Goal: Information Seeking & Learning: Compare options

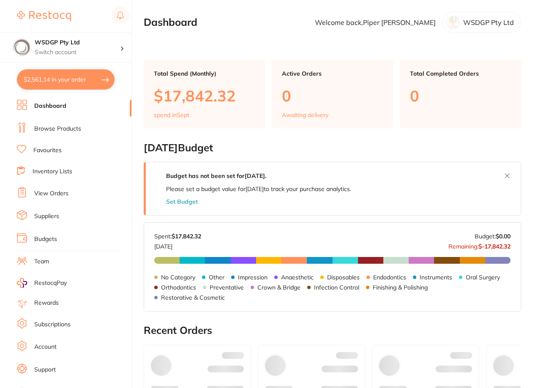
click at [52, 147] on link "Favourites" at bounding box center [47, 150] width 28 height 8
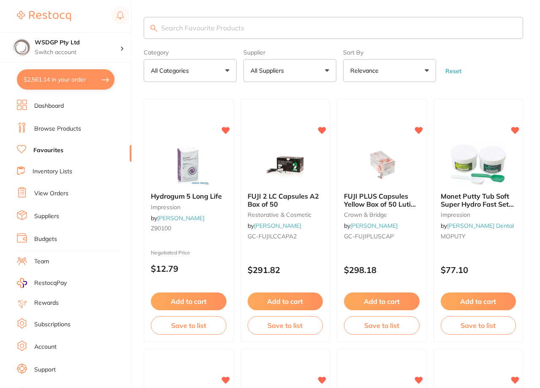
click at [197, 30] on input "search" at bounding box center [334, 28] width 380 height 22
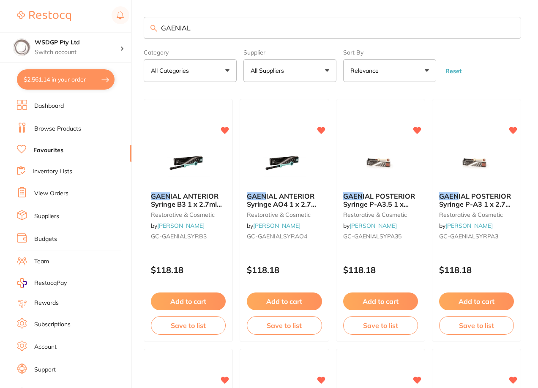
type input "GAENIAL"
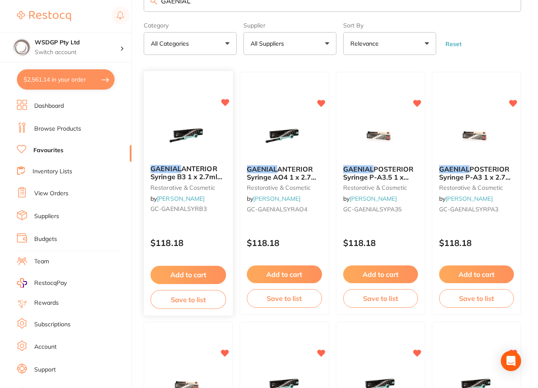
scroll to position [42, 0]
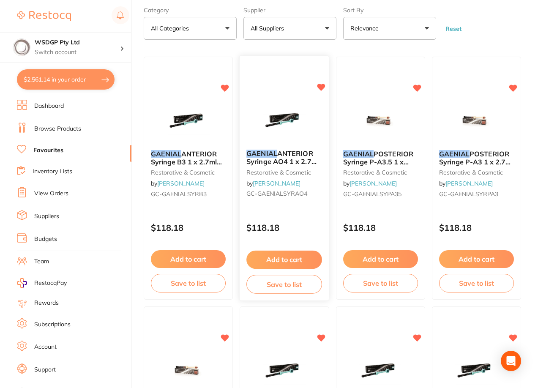
click at [271, 150] on em "GAENIAL" at bounding box center [261, 154] width 31 height 8
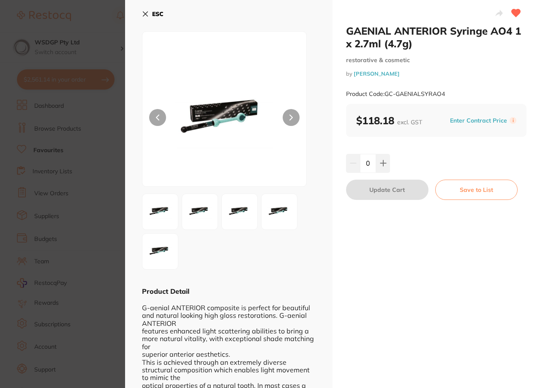
click at [118, 237] on section "GAENIAL ANTERIOR Syringe AO4 1 x 2.7ml (4.7g) restorative & cosmetic by [PERSON…" at bounding box center [270, 194] width 540 height 388
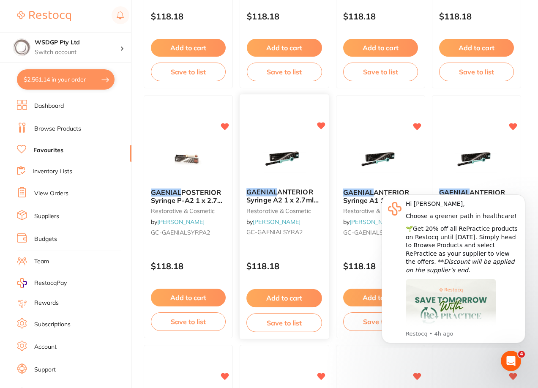
click at [299, 192] on span "ANTERIOR Syringe A2 1 x 2.7ml (4.7g)" at bounding box center [282, 200] width 72 height 24
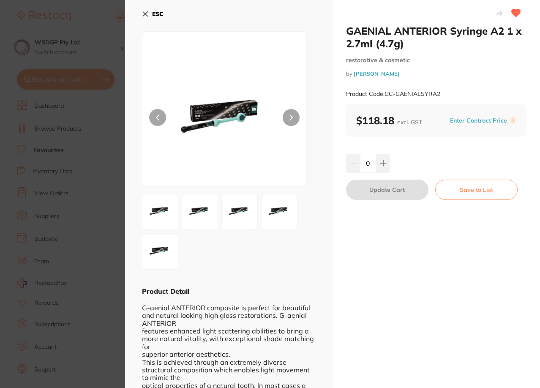
click at [140, 13] on div "ESC Product Detail G-aenial ANTERIOR composite is perfect for beautiful and nat…" at bounding box center [229, 295] width 208 height 591
click at [142, 14] on div "ESC Product Detail G-aenial ANTERIOR composite is perfect for beautiful and nat…" at bounding box center [229, 295] width 208 height 591
click at [145, 15] on icon at bounding box center [145, 14] width 5 height 5
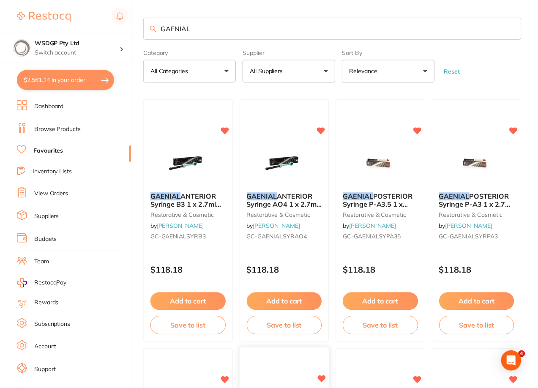
scroll to position [254, 0]
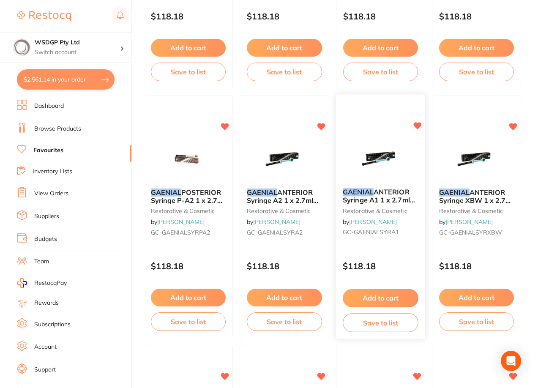
click at [387, 200] on span "ANTERIOR Syringe A1 1 x 2.7ml (4.7g)" at bounding box center [379, 200] width 72 height 24
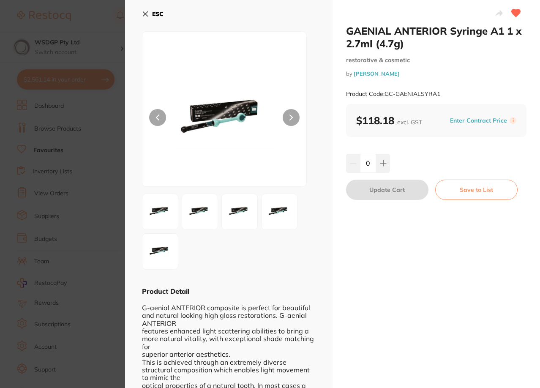
click at [145, 14] on icon at bounding box center [145, 14] width 7 height 7
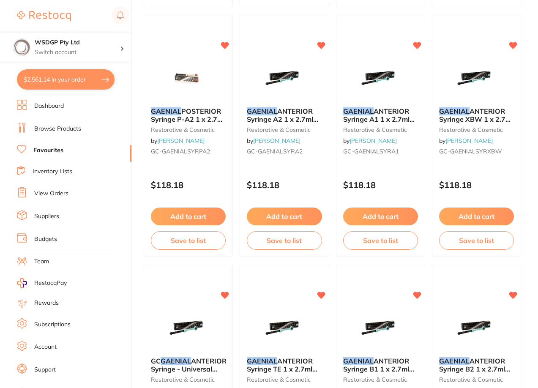
scroll to position [338, 0]
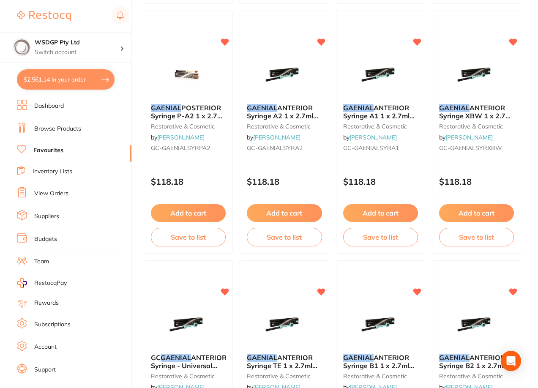
click at [449, 112] on span "ANTERIOR Syringe XBW 1 x 2.7ml (4.7g)" at bounding box center [476, 116] width 74 height 24
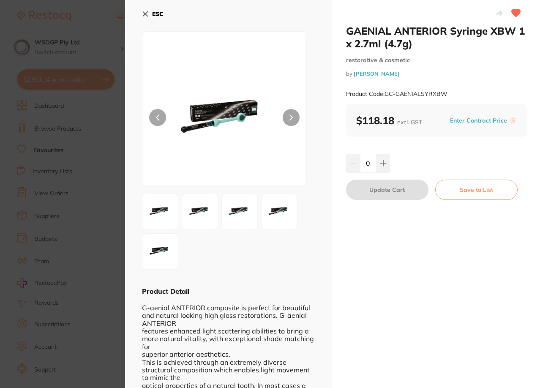
click at [148, 18] on button "ESC" at bounding box center [153, 14] width 22 height 14
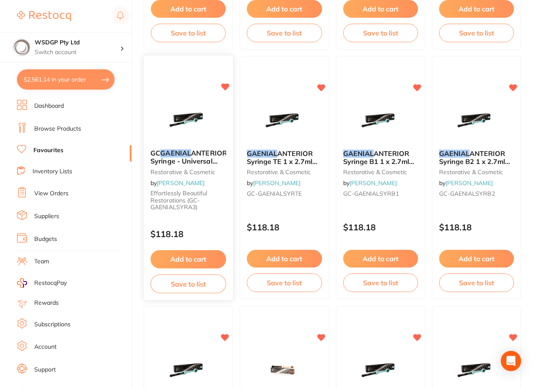
scroll to position [550, 0]
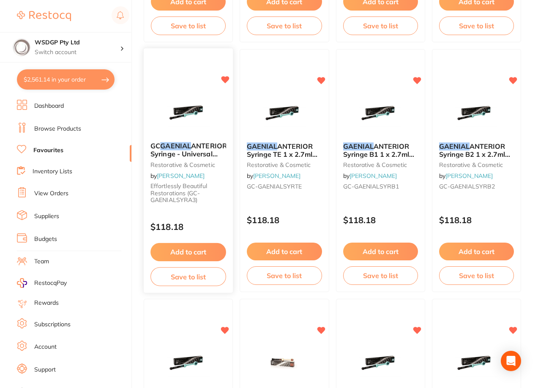
click at [176, 152] on span "ANTERIOR Syringe - Universal Composite - Shade A3 - 4.7g, 1-Pack" at bounding box center [189, 158] width 77 height 32
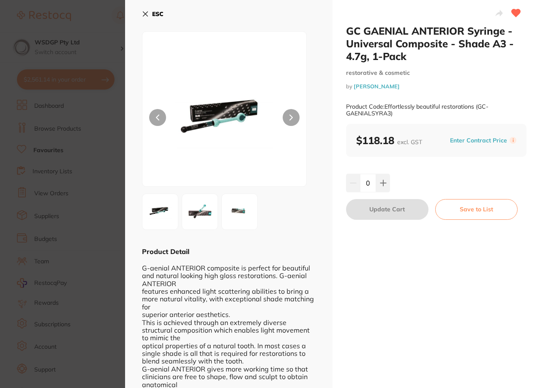
click at [143, 12] on icon at bounding box center [145, 14] width 7 height 7
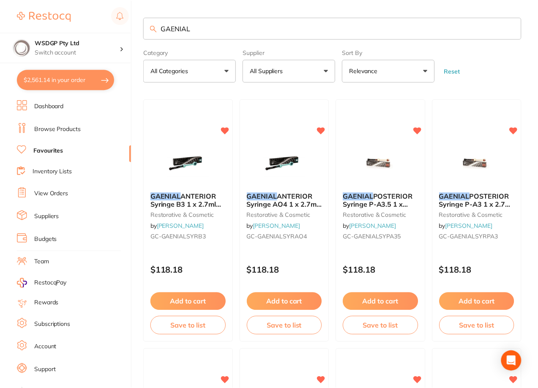
scroll to position [550, 0]
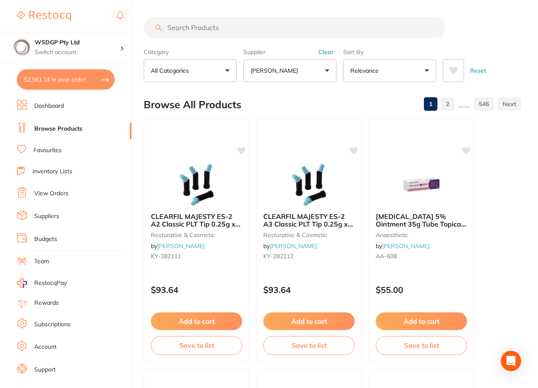
click at [60, 151] on link "Favourites" at bounding box center [47, 150] width 28 height 8
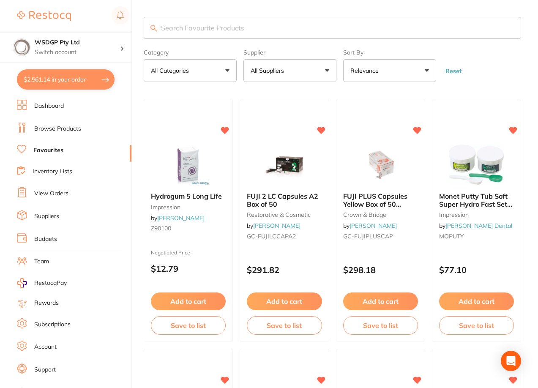
drag, startPoint x: 247, startPoint y: 59, endPoint x: 216, endPoint y: 29, distance: 43.4
click at [216, 29] on input "search" at bounding box center [333, 28] width 378 height 22
paste input "GC Gaenial Anterior packable shade"
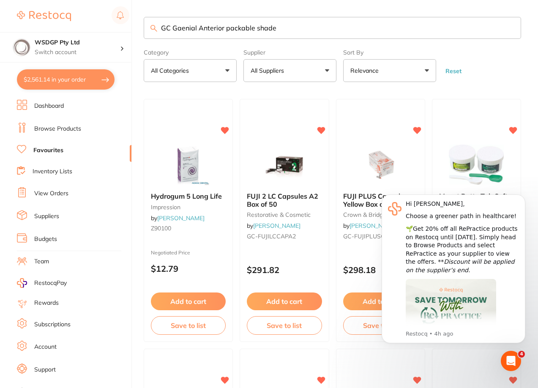
drag, startPoint x: 199, startPoint y: 26, endPoint x: 312, endPoint y: 28, distance: 113.3
click at [312, 28] on input "GC Gaenial Anterior packable shade" at bounding box center [333, 28] width 378 height 22
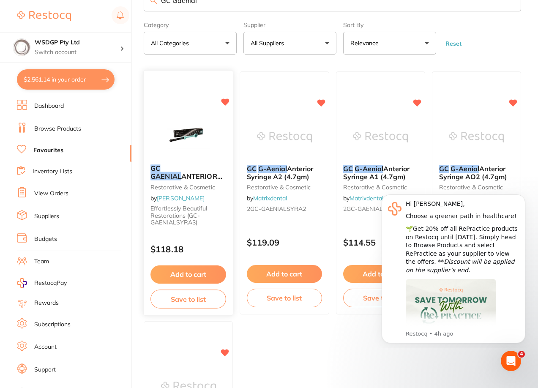
scroll to position [42, 0]
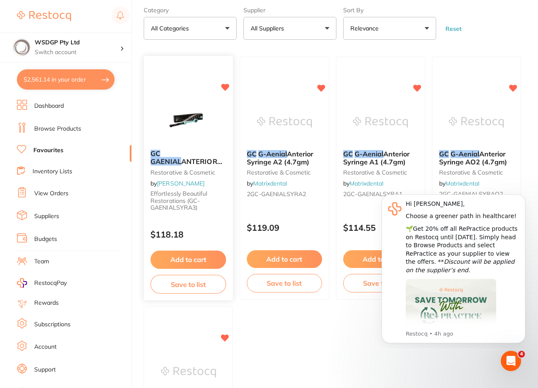
click at [182, 164] on span "ANTERIOR Syringe - Universal Composite - Shade A3 - 4.7g, 1-Pack" at bounding box center [187, 173] width 72 height 32
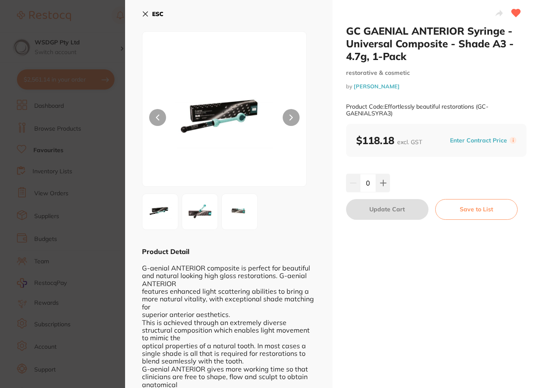
click at [147, 15] on icon at bounding box center [145, 14] width 7 height 7
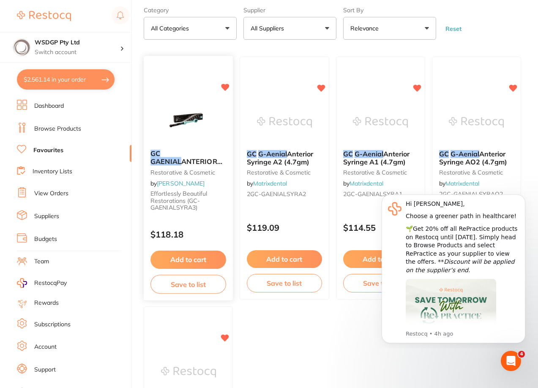
click at [181, 157] on em "GAENIAL" at bounding box center [166, 161] width 31 height 8
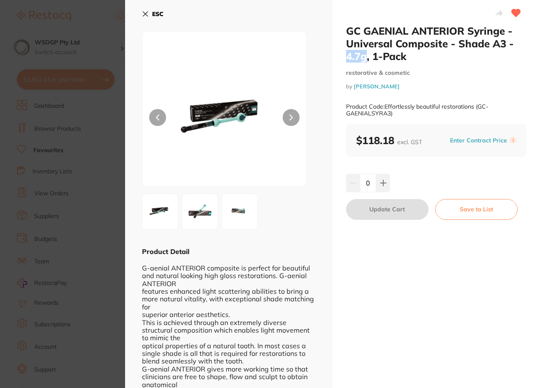
drag, startPoint x: 365, startPoint y: 56, endPoint x: 347, endPoint y: 56, distance: 17.8
click at [347, 56] on h2 "GC GAENIAL ANTERIOR Syringe - Universal Composite - Shade A3 - 4.7g, 1-Pack" at bounding box center [436, 44] width 181 height 38
copy h2 "4.7g"
click at [96, 77] on section "GC GAENIAL ANTERIOR Syringe - Universal Composite - Shade A3 - 4.7g, 1-Pack res…" at bounding box center [270, 194] width 540 height 388
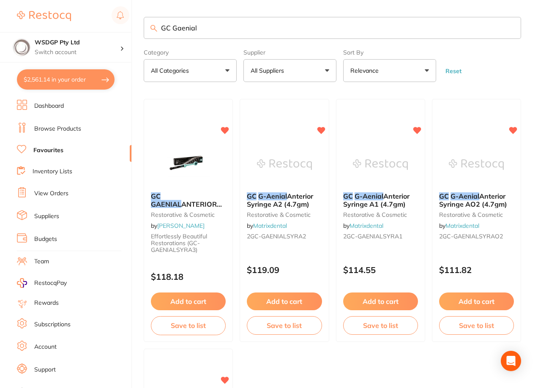
drag, startPoint x: 225, startPoint y: 33, endPoint x: 76, endPoint y: 22, distance: 149.7
click at [76, 22] on div "$2,561.14 WSDGP Pty Ltd Switch account WSDGP Pty Ltd Warrnambool Smile Dental G…" at bounding box center [269, 194] width 538 height 388
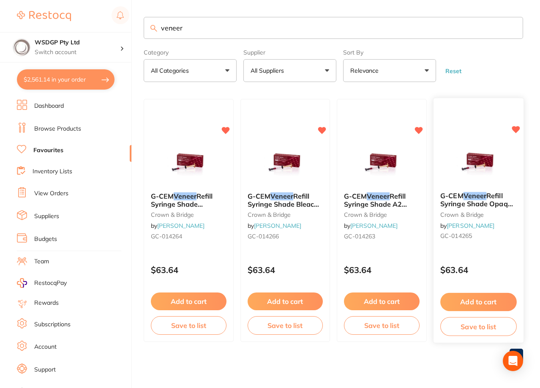
click at [521, 196] on div "G-CEM Veneer Refill Syringe Shade Opaque x1.7g crown & bridge by [PERSON_NAME] …" at bounding box center [478, 218] width 90 height 65
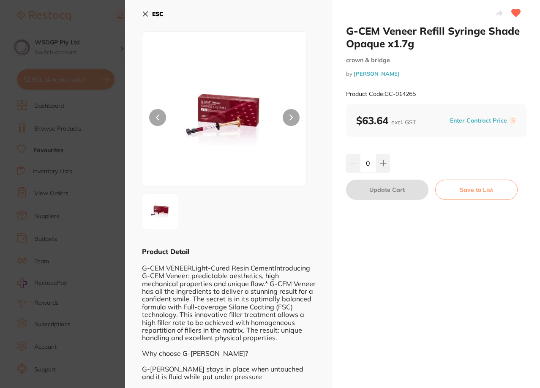
click at [141, 14] on div "ESC Product Detail G-CEM VENEERLight-Cured Resin CementIntroducing G-CEM Veneer…" at bounding box center [229, 334] width 208 height 668
click at [145, 16] on icon at bounding box center [145, 14] width 7 height 7
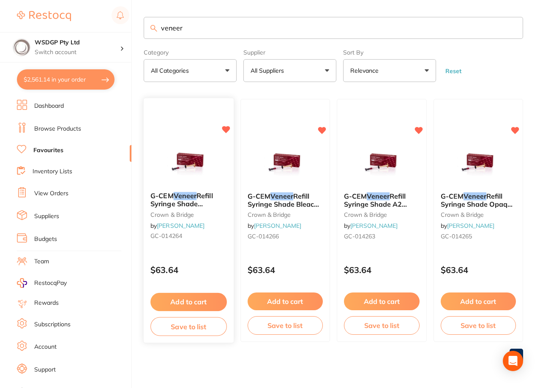
click at [178, 200] on span "Refill Syringe Shade Translucent x1.7g" at bounding box center [182, 204] width 62 height 24
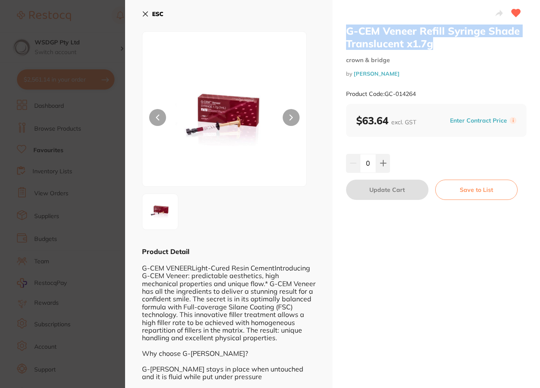
drag, startPoint x: 434, startPoint y: 44, endPoint x: 335, endPoint y: 25, distance: 100.7
click at [335, 25] on div "G-CEM Veneer Refill Syringe Shade Translucent x1.7g crown & bridge by [PERSON_N…" at bounding box center [437, 334] width 208 height 668
copy h2 "G-CEM Veneer Refill Syringe Shade Translucent x1.7g"
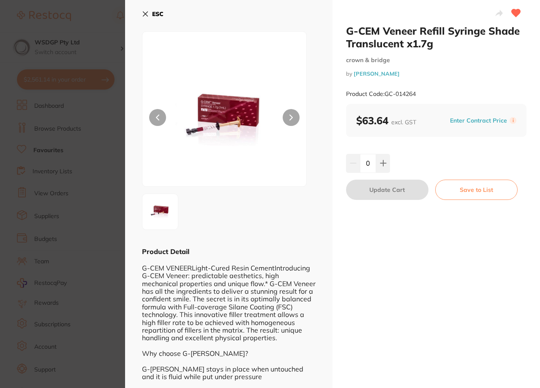
click at [89, 153] on section "G-CEM Veneer Refill Syringe Shade Translucent x1.7g crown & bridge by [PERSON_N…" at bounding box center [270, 194] width 540 height 388
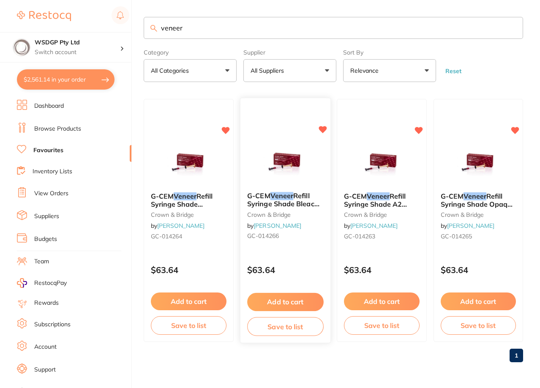
click at [288, 204] on span "Refill Syringe Shade Bleach x1.7g" at bounding box center [283, 204] width 72 height 24
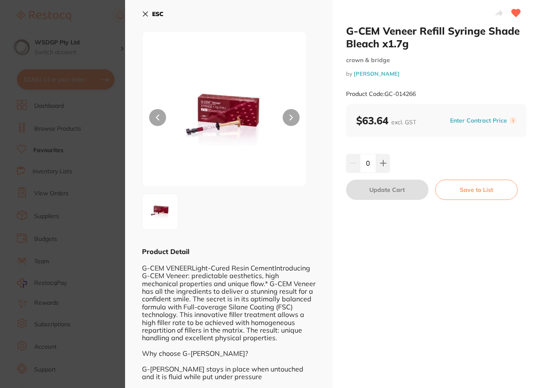
click at [78, 128] on section "G-CEM Veneer Refill Syringe Shade Bleach x1.7g crown & bridge by [PERSON_NAME] …" at bounding box center [270, 194] width 540 height 388
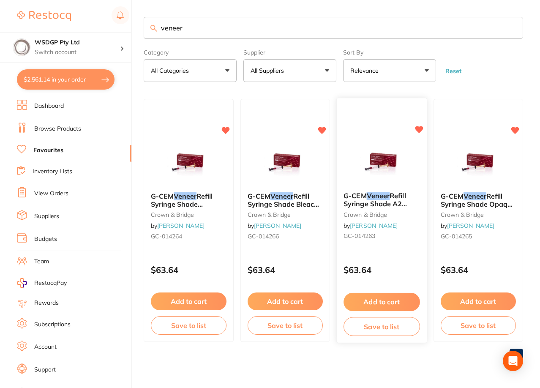
click at [375, 192] on em "Veneer" at bounding box center [378, 196] width 23 height 8
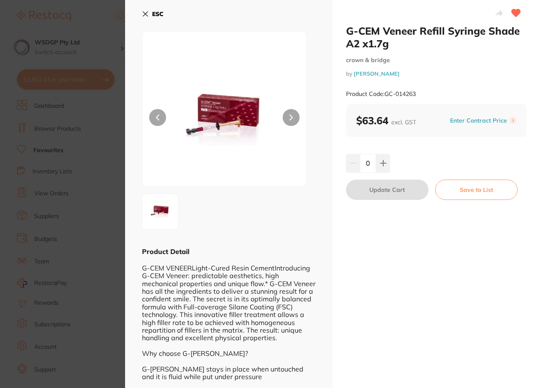
click at [27, 192] on section "G-CEM Veneer Refill Syringe Shade A2 x1.7g crown & bridge by [PERSON_NAME] Prod…" at bounding box center [270, 194] width 540 height 388
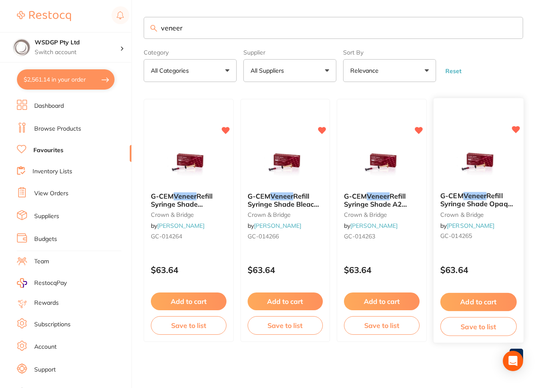
click at [508, 195] on b "G-CEM Veneer Refill Syringe Shade Opaque x1.7g" at bounding box center [479, 200] width 76 height 16
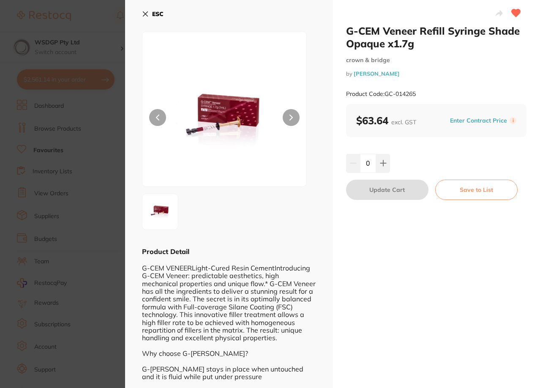
click at [25, 183] on section "G-CEM Veneer Refill Syringe Shade Opaque x1.7g crown & bridge by [PERSON_NAME] …" at bounding box center [270, 194] width 540 height 388
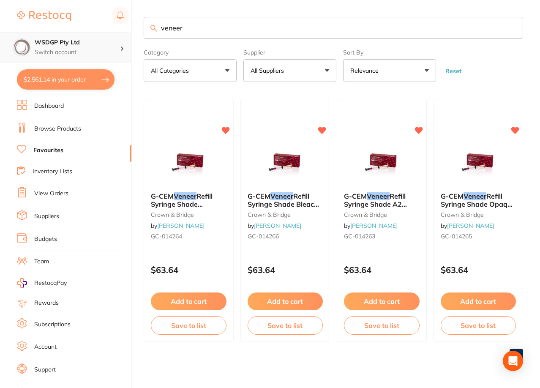
drag, startPoint x: 205, startPoint y: 30, endPoint x: 97, endPoint y: 34, distance: 108.3
click at [97, 34] on div "$2,561.14 WSDGP Pty Ltd Switch account WSDGP Pty Ltd Warrnambool Smile Dental G…" at bounding box center [270, 194] width 540 height 388
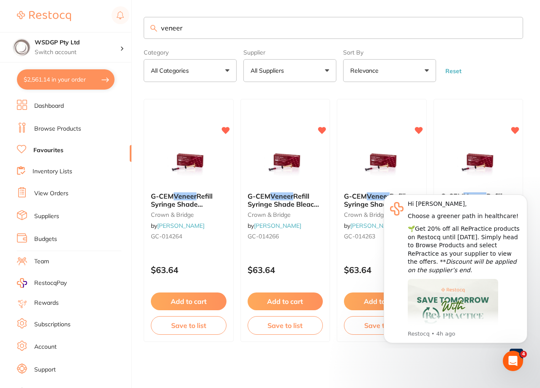
click at [309, 38] on input "veneer" at bounding box center [334, 28] width 380 height 22
drag, startPoint x: 309, startPoint y: 37, endPoint x: 252, endPoint y: 30, distance: 57.5
click at [254, 30] on input "veneer" at bounding box center [334, 28] width 380 height 22
click at [252, 30] on input "veneer" at bounding box center [334, 28] width 380 height 22
drag, startPoint x: 252, startPoint y: 30, endPoint x: 172, endPoint y: 31, distance: 80.8
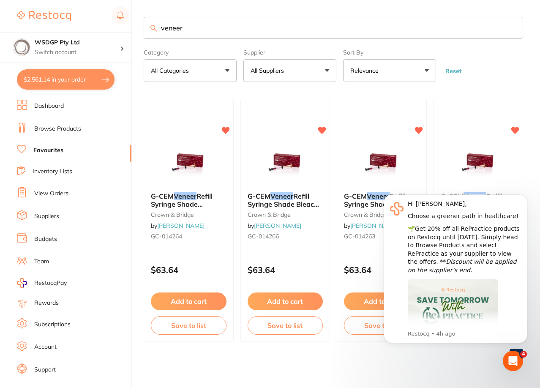
click at [172, 31] on input "veneer" at bounding box center [334, 28] width 380 height 22
type input "try in paste"
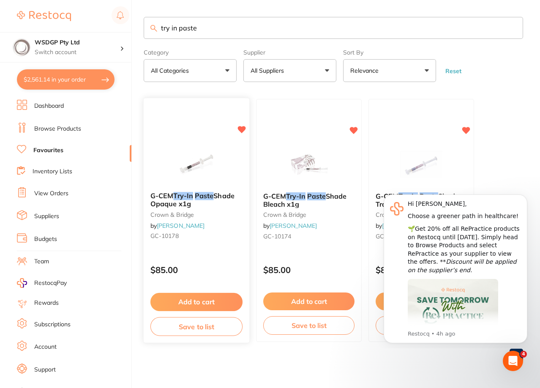
click at [202, 205] on b "G-CEM Try-In Paste Shade Opaque x1g" at bounding box center [197, 200] width 92 height 16
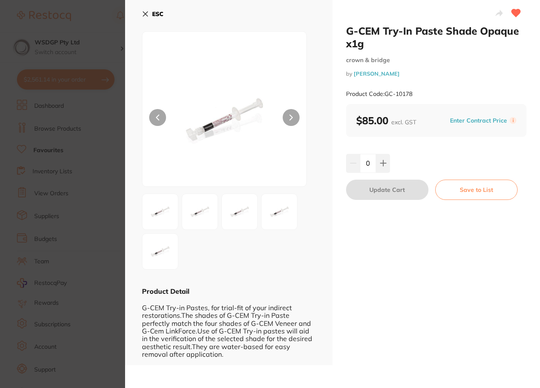
click at [89, 157] on section "G-CEM Try-In Paste Shade Opaque x1g crown & bridge by Henry Schein Halas Produc…" at bounding box center [270, 194] width 540 height 388
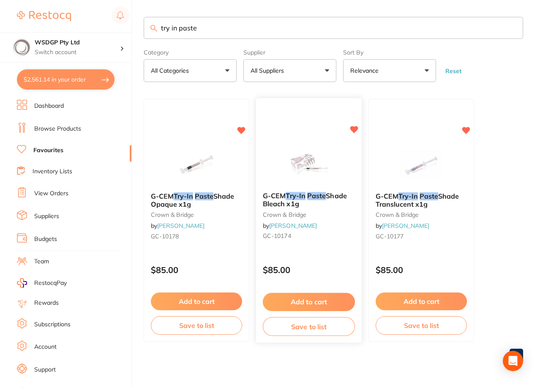
click at [298, 204] on span "Shade Bleach x1g" at bounding box center [305, 200] width 84 height 16
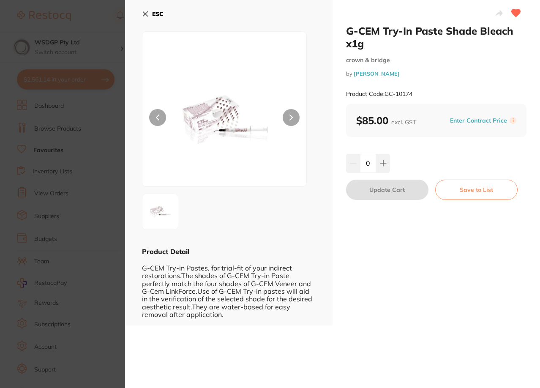
click at [38, 202] on section "G-CEM Try-In Paste Shade Bleach x1g crown & bridge by Henry Schein Halas Produc…" at bounding box center [270, 194] width 540 height 388
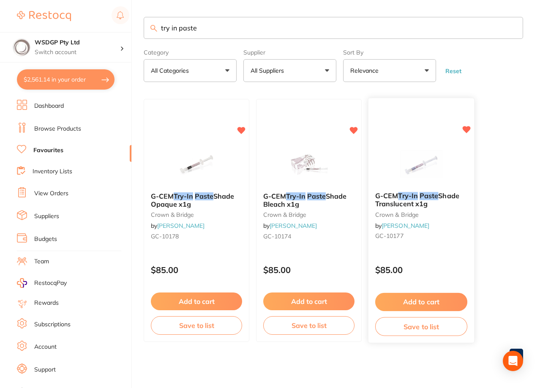
click at [413, 199] on span "Shade Translucent x1g" at bounding box center [417, 200] width 84 height 16
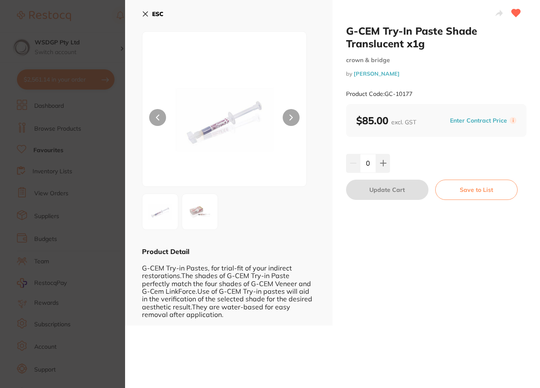
drag, startPoint x: 36, startPoint y: 189, endPoint x: 7, endPoint y: 258, distance: 75.1
click at [36, 189] on section "G-CEM Try-In Paste Shade Translucent x1g crown & bridge by Henry Schein Halas P…" at bounding box center [270, 194] width 540 height 388
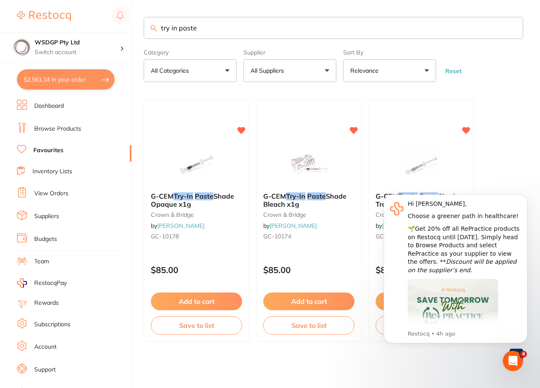
click at [226, 32] on input "try in paste" at bounding box center [334, 28] width 380 height 22
drag, startPoint x: 226, startPoint y: 32, endPoint x: 126, endPoint y: 35, distance: 99.4
click at [126, 35] on div "$2,561.14 WSDGP Pty Ltd Switch account WSDGP Pty Ltd Warrnambool Smile Dental G…" at bounding box center [270, 194] width 540 height 388
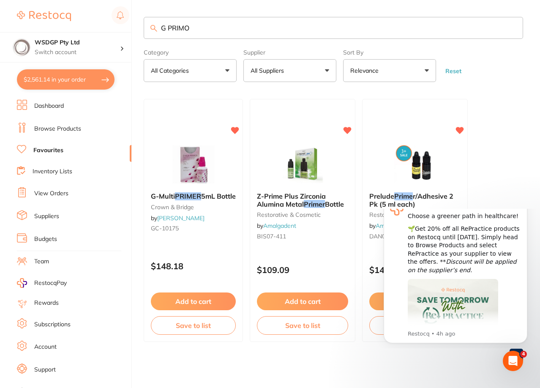
scroll to position [0, 0]
click at [197, 31] on input "G PRIMO" at bounding box center [334, 28] width 380 height 22
drag, startPoint x: 197, startPoint y: 31, endPoint x: 161, endPoint y: 28, distance: 36.1
click at [161, 28] on input "G PRIMO" at bounding box center [334, 28] width 380 height 22
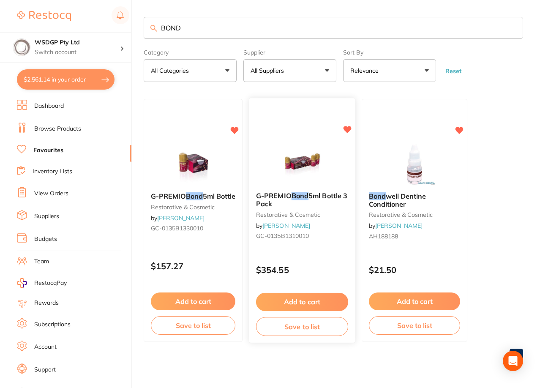
click at [272, 203] on span "5ml Bottle 3 Pack" at bounding box center [301, 200] width 91 height 16
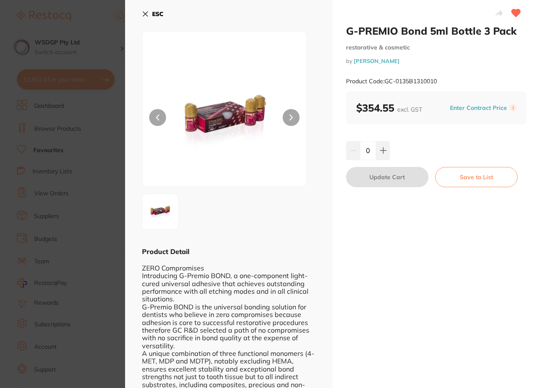
click at [151, 13] on button "ESC" at bounding box center [153, 14] width 22 height 14
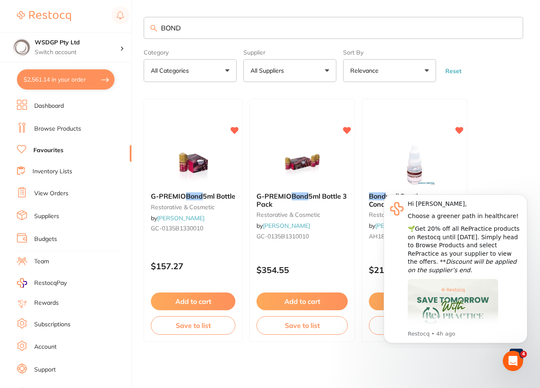
click at [298, 92] on main "BOND Category All Categories All Categories restorative & cosmetic Clear Catego…" at bounding box center [342, 193] width 397 height 386
drag, startPoint x: 227, startPoint y: 24, endPoint x: 86, endPoint y: 22, distance: 140.4
click at [86, 22] on div "$2,561.14 WSDGP Pty Ltd Switch account WSDGP Pty Ltd Warrnambool Smile Dental G…" at bounding box center [270, 194] width 540 height 388
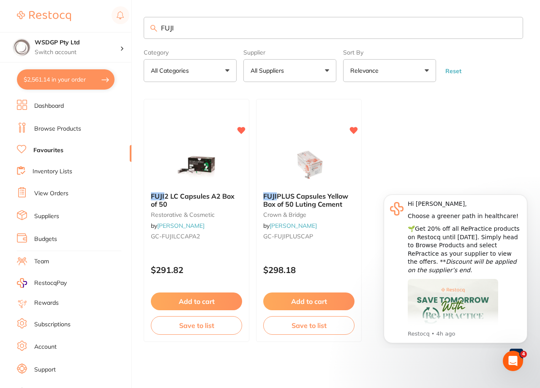
drag, startPoint x: 184, startPoint y: 30, endPoint x: 147, endPoint y: 30, distance: 37.2
click at [147, 30] on input "FUJI" at bounding box center [334, 28] width 380 height 22
type input "gc"
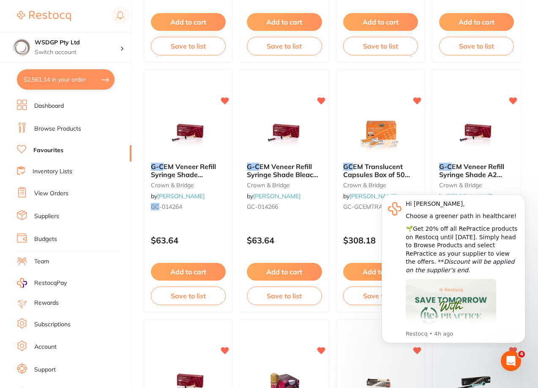
scroll to position [550, 0]
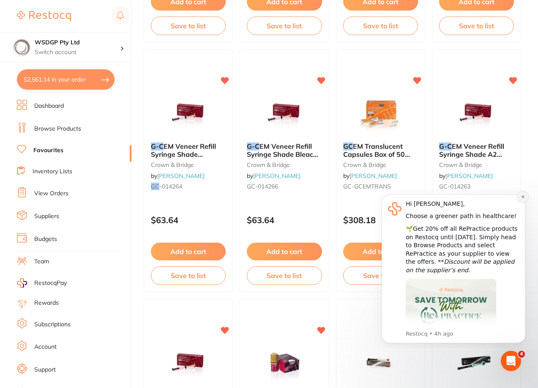
click at [520, 197] on button "Dismiss notification" at bounding box center [523, 197] width 11 height 11
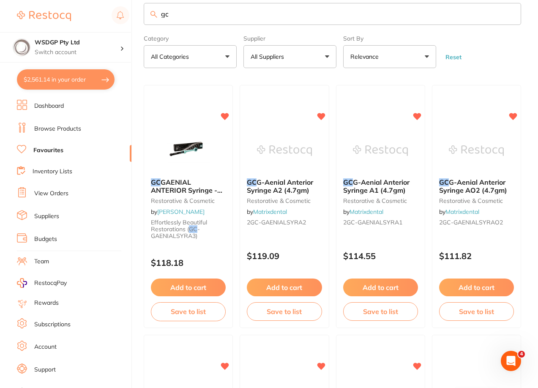
scroll to position [0, 0]
